Goal: Information Seeking & Learning: Understand process/instructions

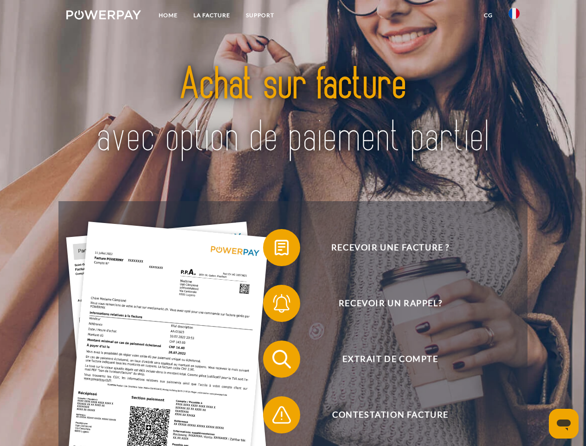
click at [104, 16] on img at bounding box center [103, 14] width 75 height 9
click at [514, 16] on img at bounding box center [514, 13] width 11 height 11
click at [488, 15] on link "CG" at bounding box center [488, 15] width 25 height 17
click at [275, 249] on span at bounding box center [268, 247] width 46 height 46
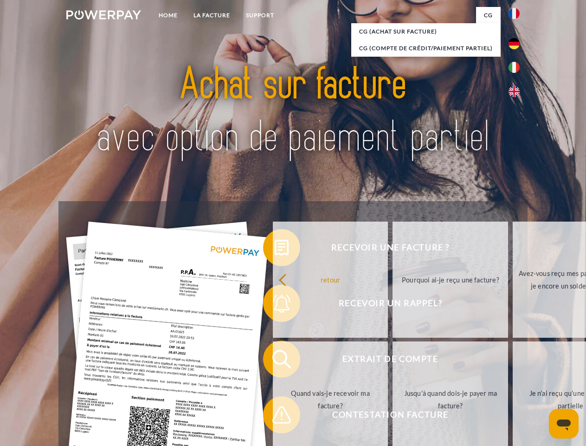
click at [275, 305] on div "Recevoir une facture ? Recevoir un rappel? Extrait de compte retour" at bounding box center [292, 386] width 469 height 371
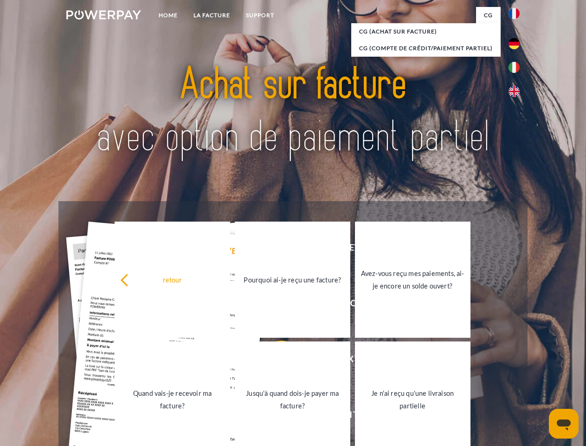
click at [275, 361] on link "Jusqu'à quand dois-je payer ma facture?" at bounding box center [293, 399] width 116 height 116
click at [275, 416] on span at bounding box center [268, 414] width 46 height 46
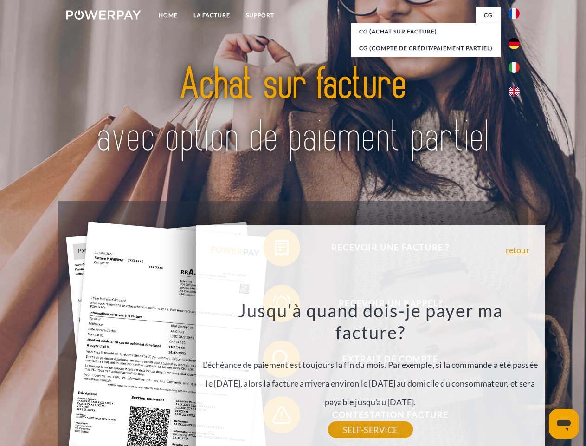
click at [564, 423] on icon "Ouvrir la fenêtre de messagerie" at bounding box center [564, 424] width 14 height 11
